Goal: Register for event/course

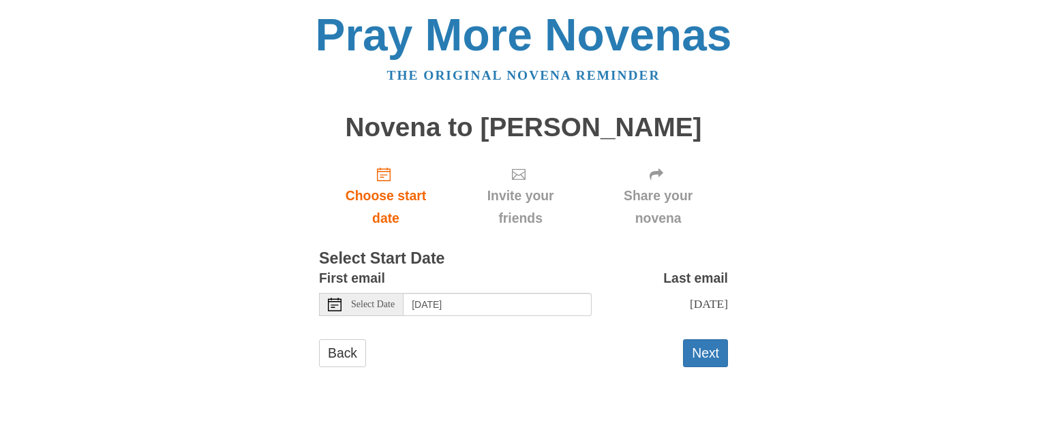
click at [378, 303] on span "Select Date" at bounding box center [373, 305] width 44 height 10
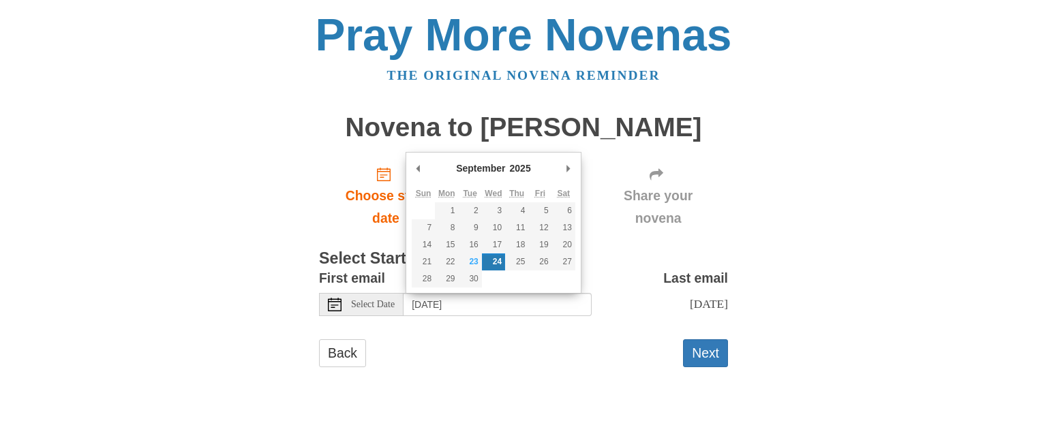
click at [379, 303] on span "Select Date" at bounding box center [373, 305] width 44 height 10
click at [586, 358] on div "Back Next" at bounding box center [523, 360] width 409 height 41
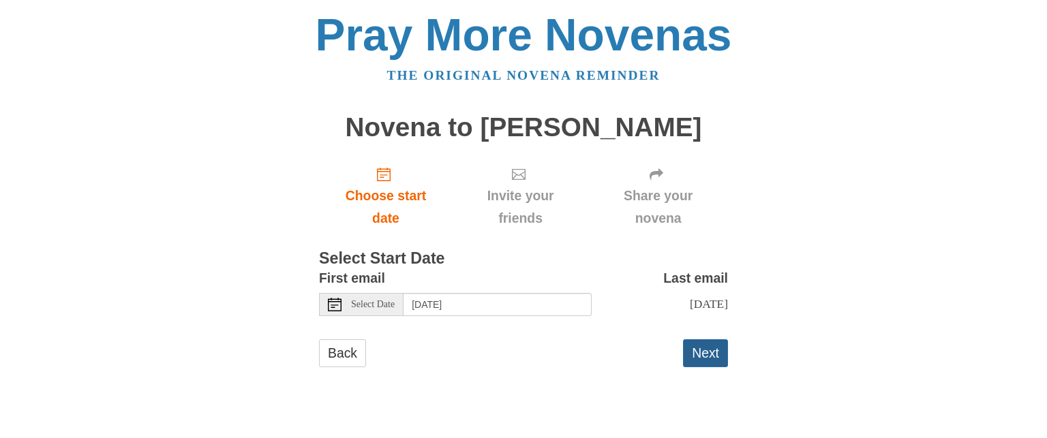
click at [707, 354] on button "Next" at bounding box center [705, 354] width 45 height 28
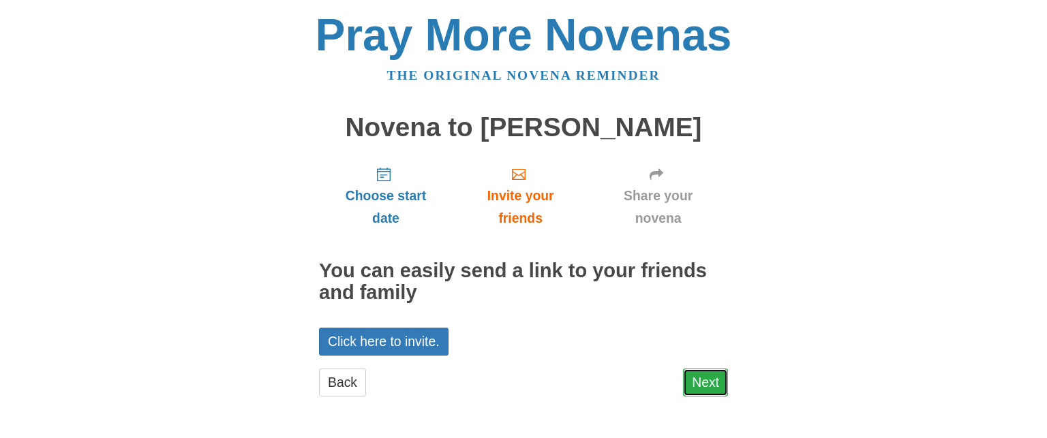
click at [712, 388] on link "Next" at bounding box center [705, 383] width 45 height 28
